Goal: Information Seeking & Learning: Learn about a topic

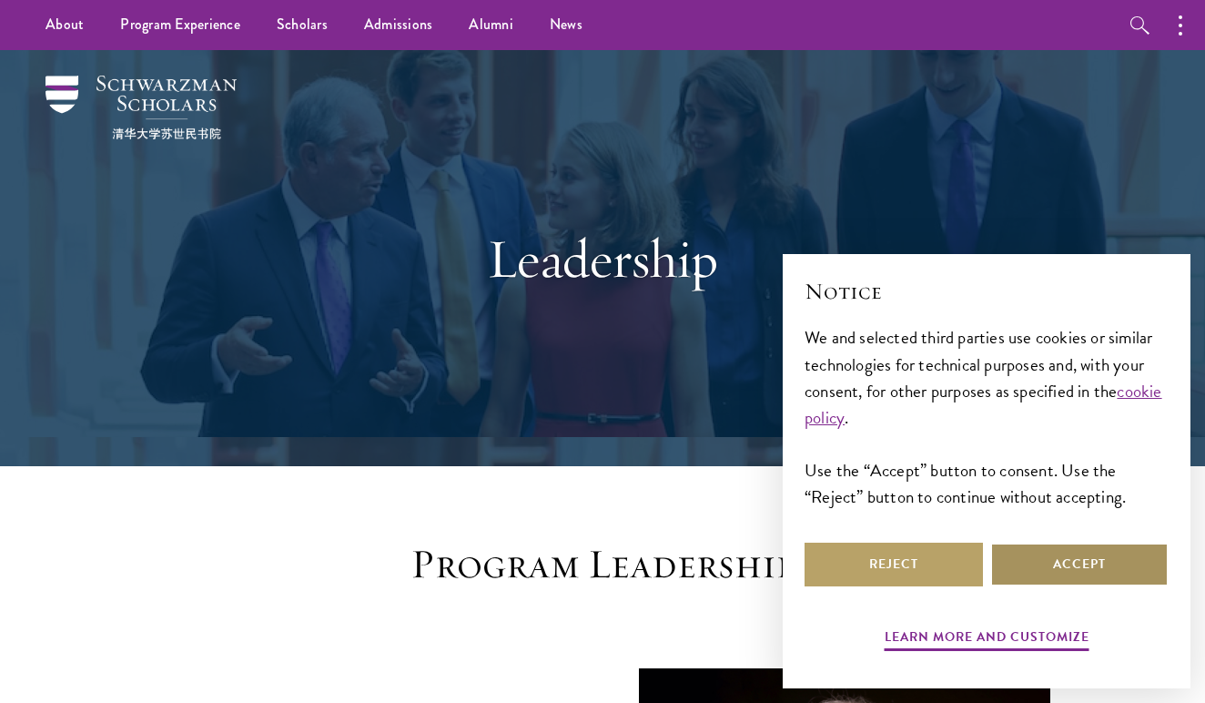
click at [1117, 548] on button "Accept" at bounding box center [1079, 564] width 178 height 44
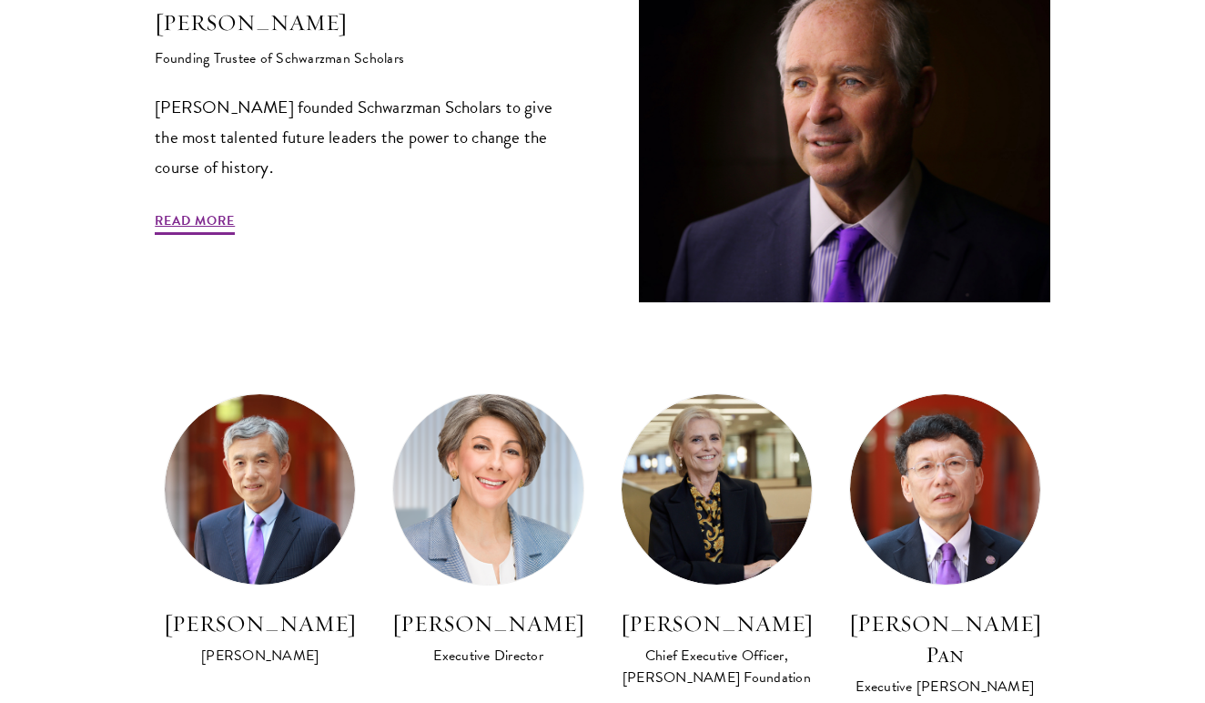
scroll to position [736, 0]
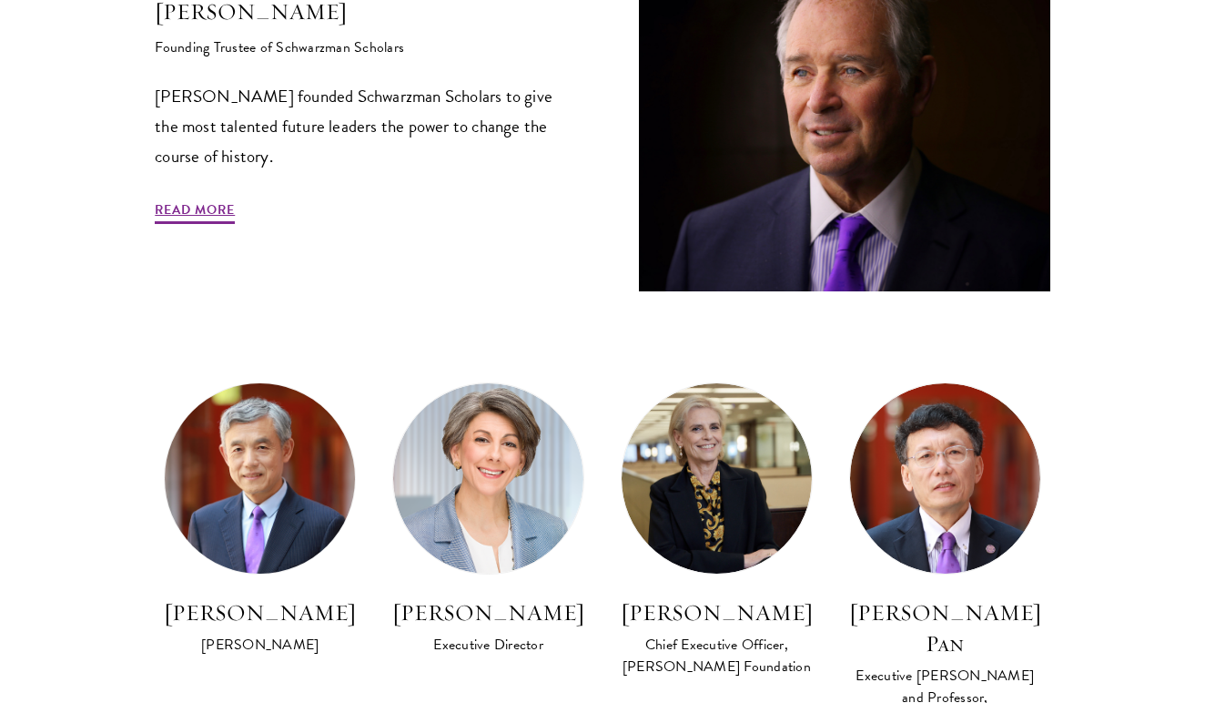
click at [286, 617] on h3 "[PERSON_NAME]" at bounding box center [260, 612] width 192 height 31
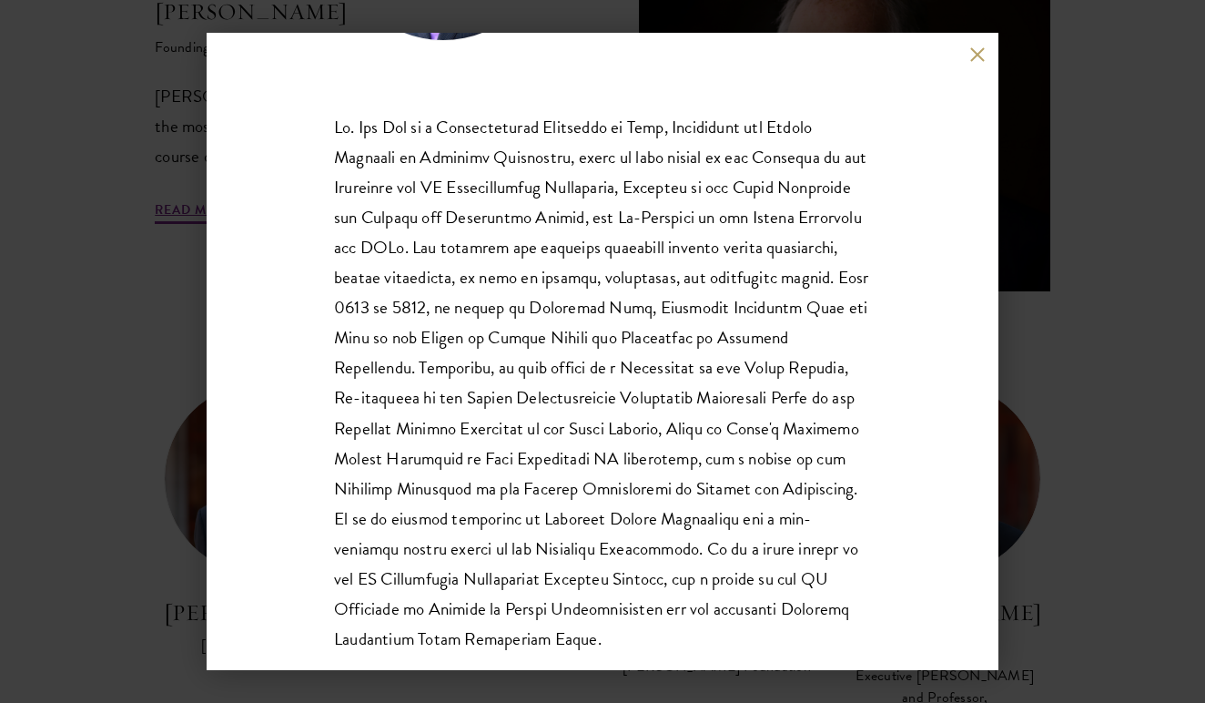
scroll to position [278, 0]
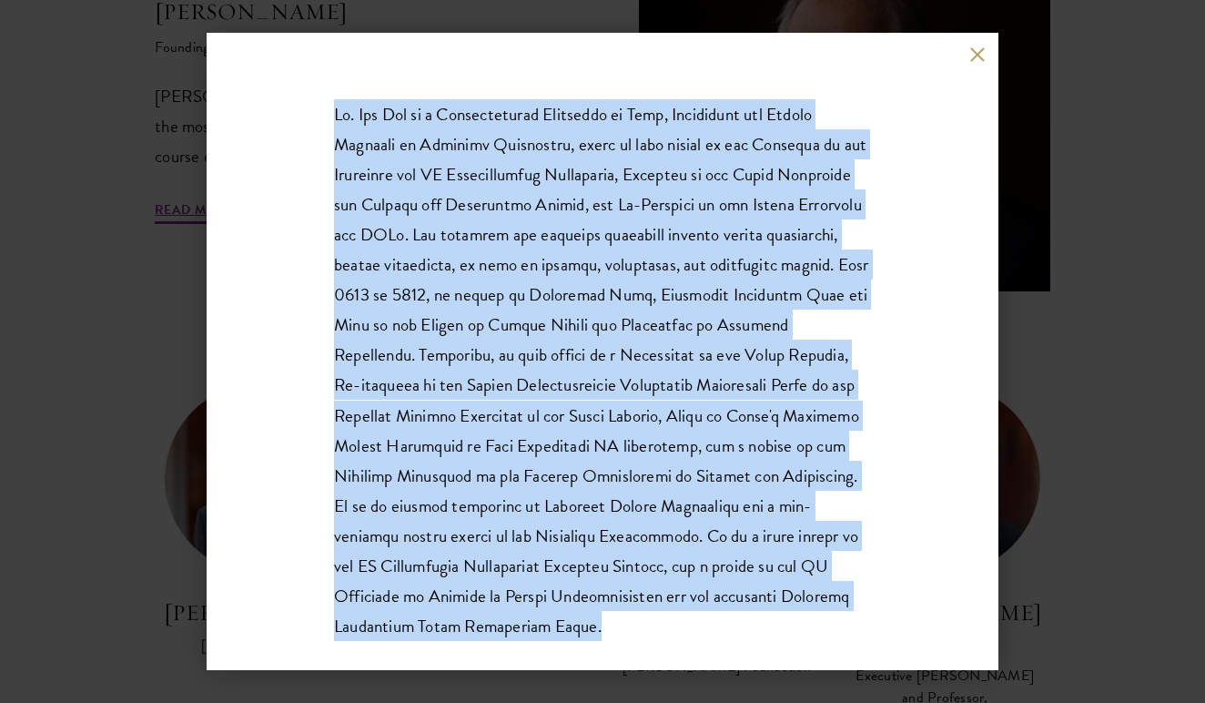
drag, startPoint x: 593, startPoint y: 629, endPoint x: 317, endPoint y: 97, distance: 599.2
click at [317, 97] on div "[PERSON_NAME] [PERSON_NAME] is a recipient of the Distinguished Young Scholar A…" at bounding box center [603, 351] width 792 height 637
copy p "[PERSON_NAME] is a Distinguished Professor of Arts, Humanities and Social Scien…"
click at [978, 55] on button at bounding box center [976, 53] width 15 height 15
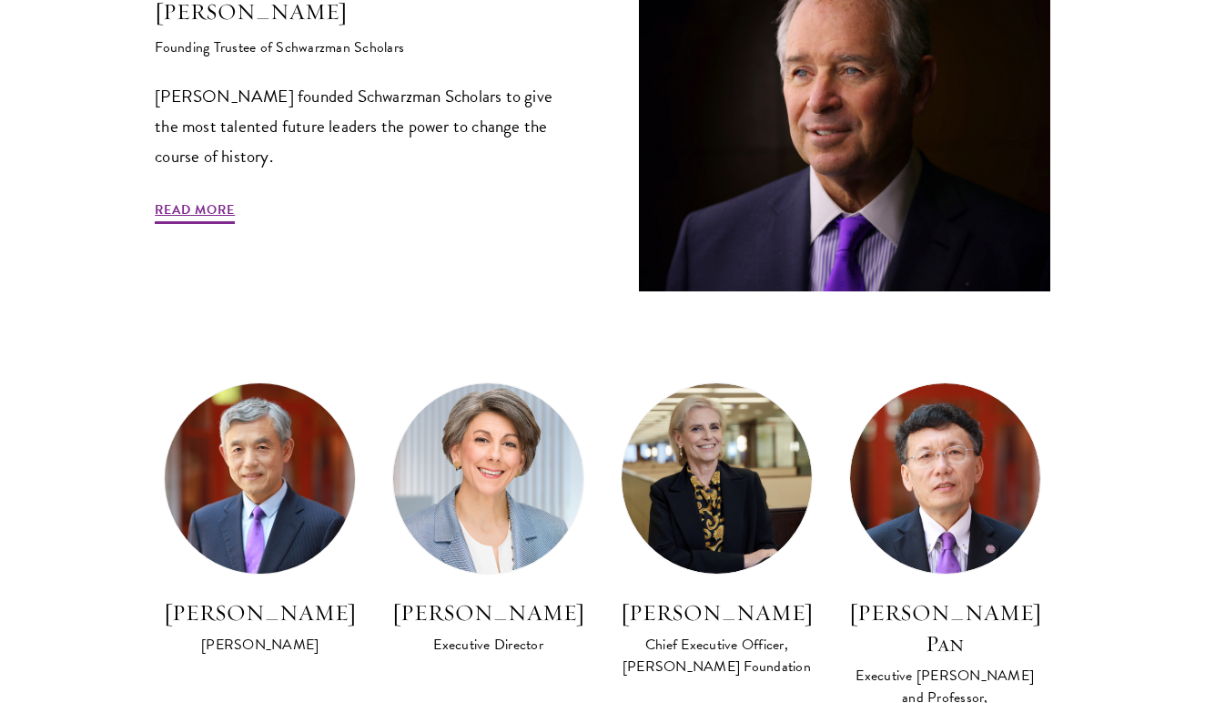
click at [203, 452] on img at bounding box center [260, 478] width 209 height 209
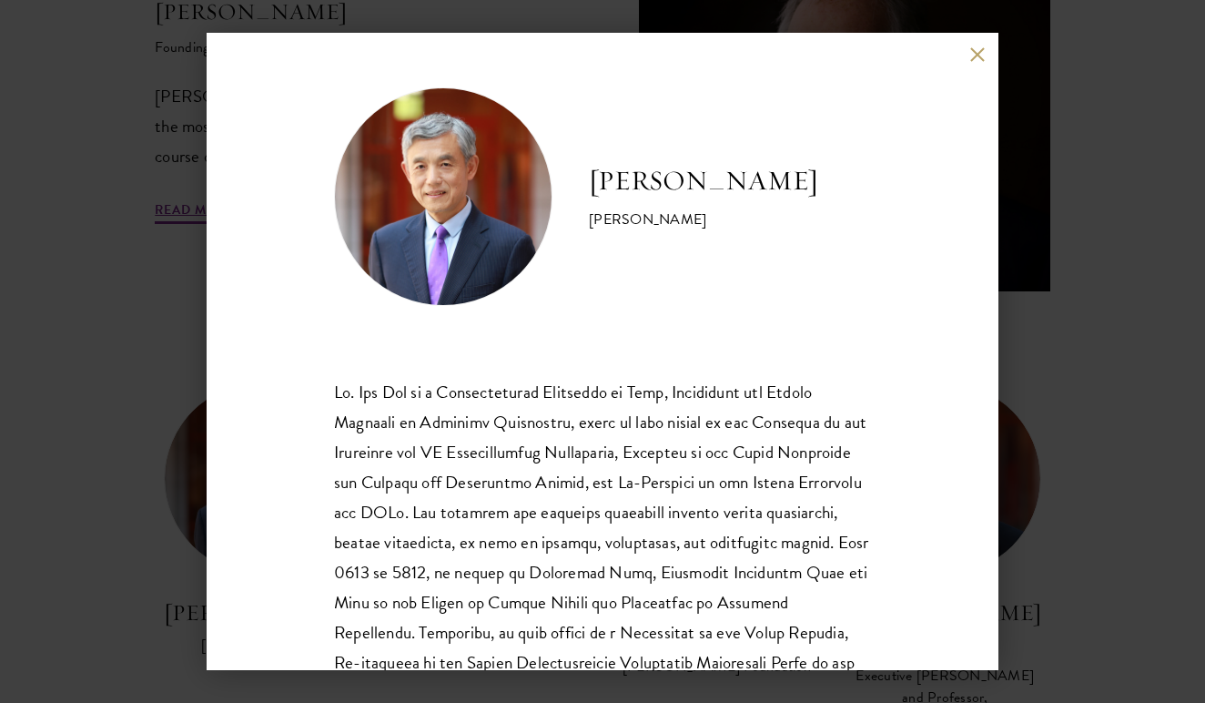
click at [968, 49] on div "[PERSON_NAME] [PERSON_NAME] is a recipient of the Distinguished Young Scholar A…" at bounding box center [603, 351] width 792 height 637
click at [978, 54] on button at bounding box center [976, 53] width 15 height 15
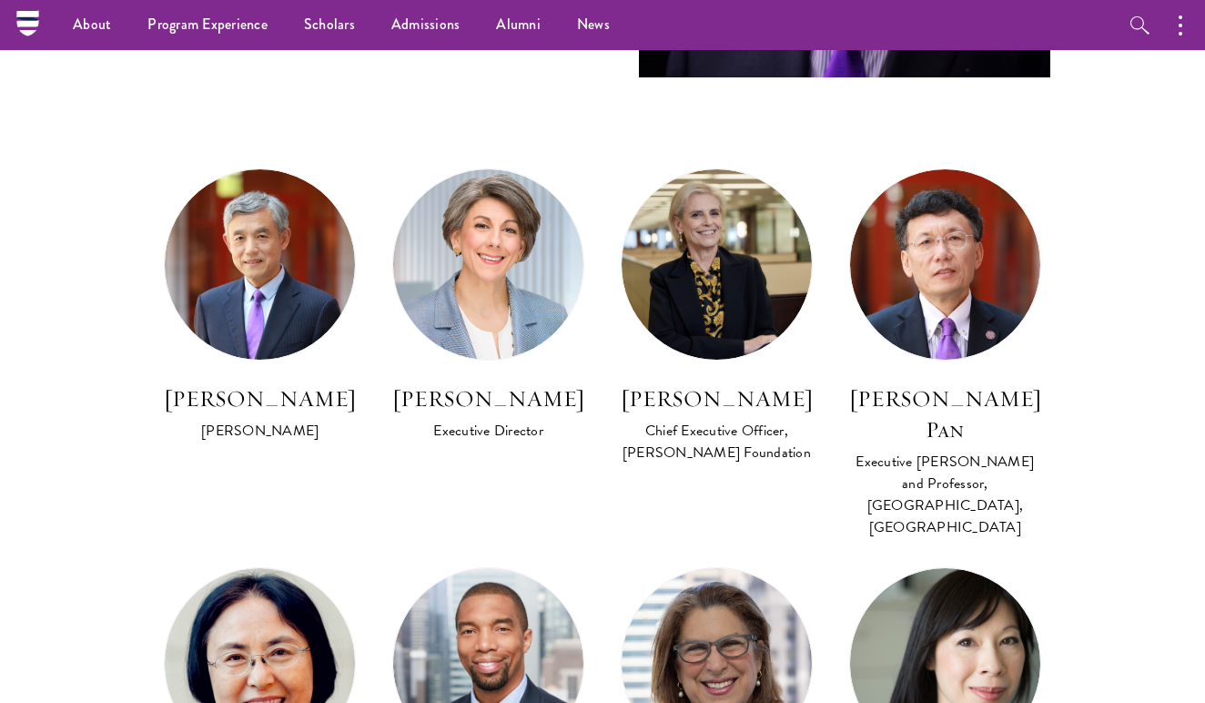
scroll to position [947, 0]
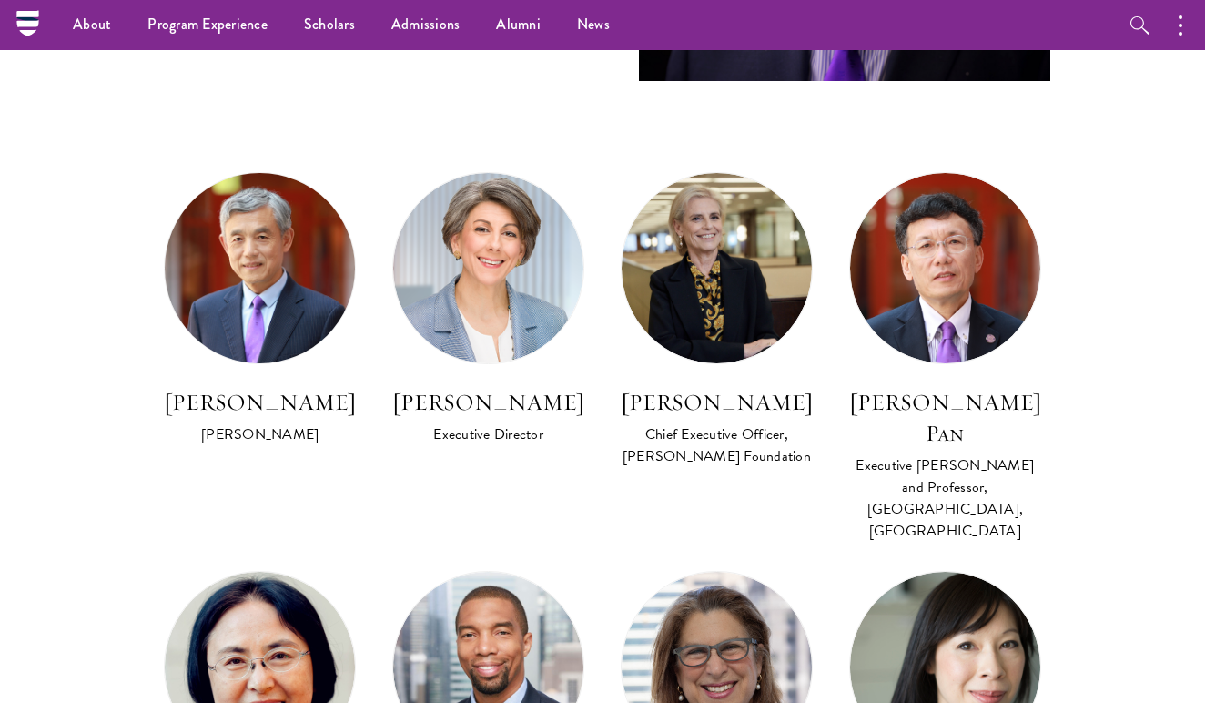
click at [279, 370] on link "[PERSON_NAME]" at bounding box center [260, 309] width 192 height 275
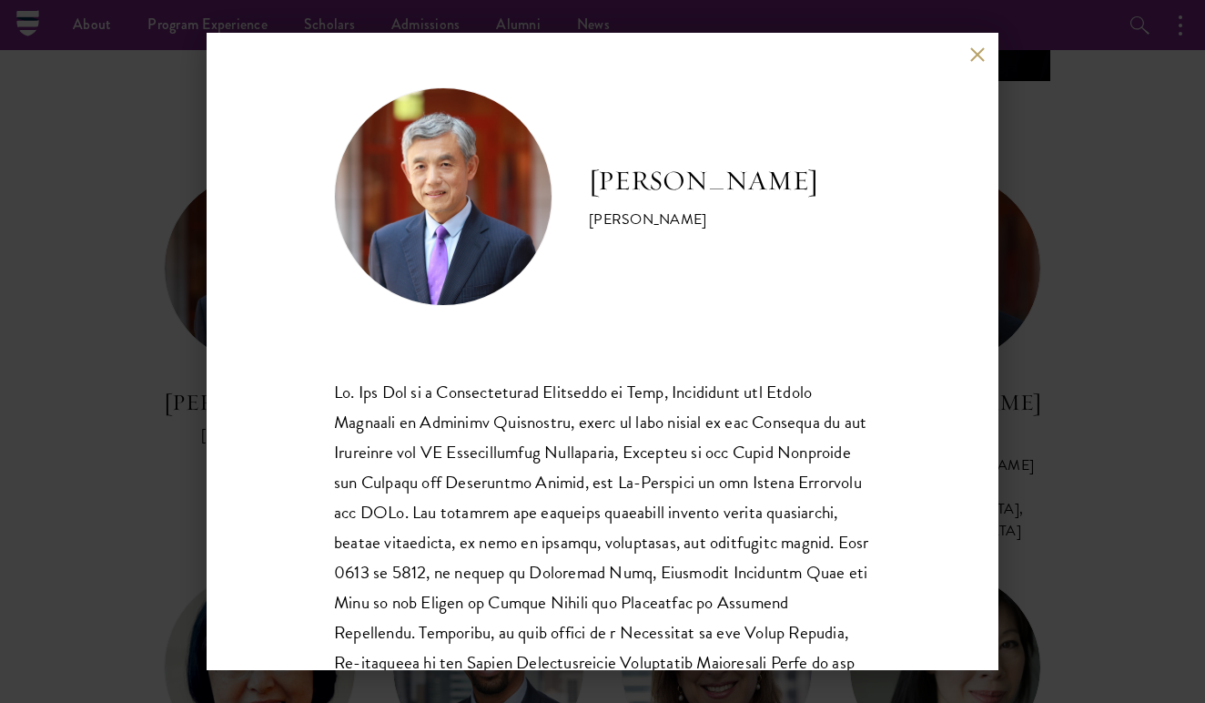
click at [980, 53] on button at bounding box center [976, 53] width 15 height 15
